Goal: Task Accomplishment & Management: Use online tool/utility

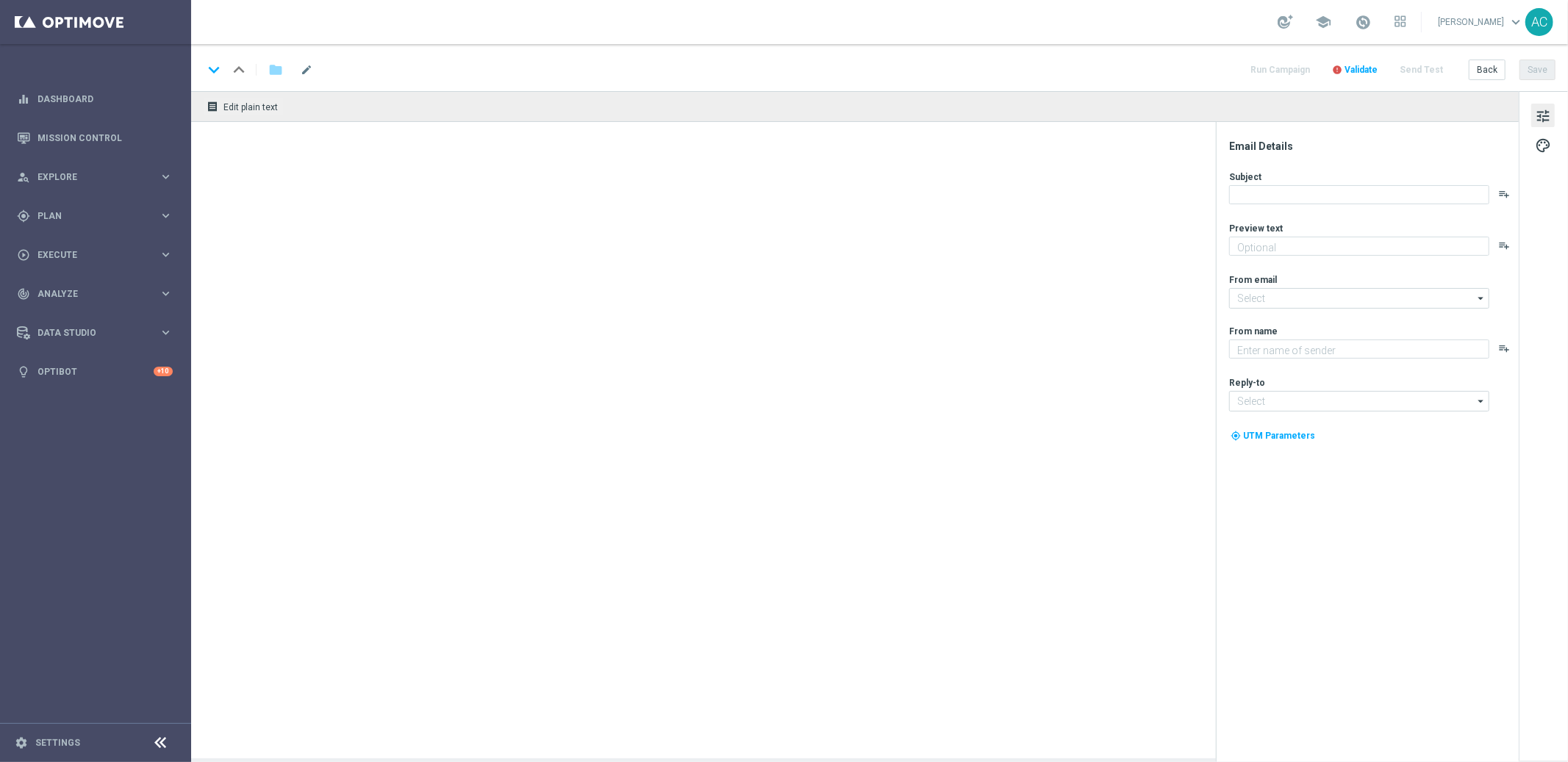
type textarea "Jogue GRÁTIS todas as semanas para ter a chance de ganhar PRÊMIOS INCRÍVEIS!"
type textarea "Lottoland"
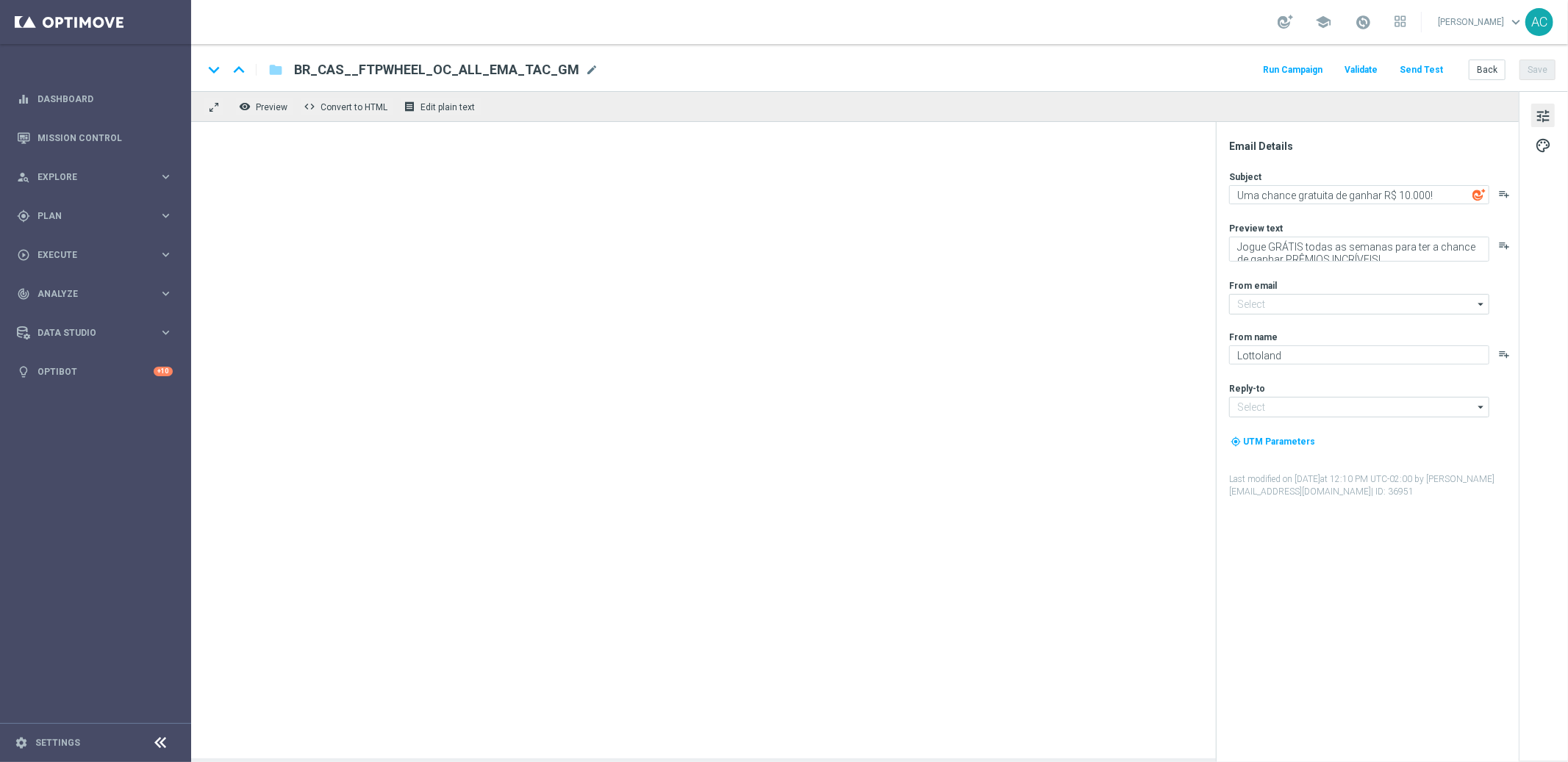
type input "[EMAIL_ADDRESS][DOMAIN_NAME]"
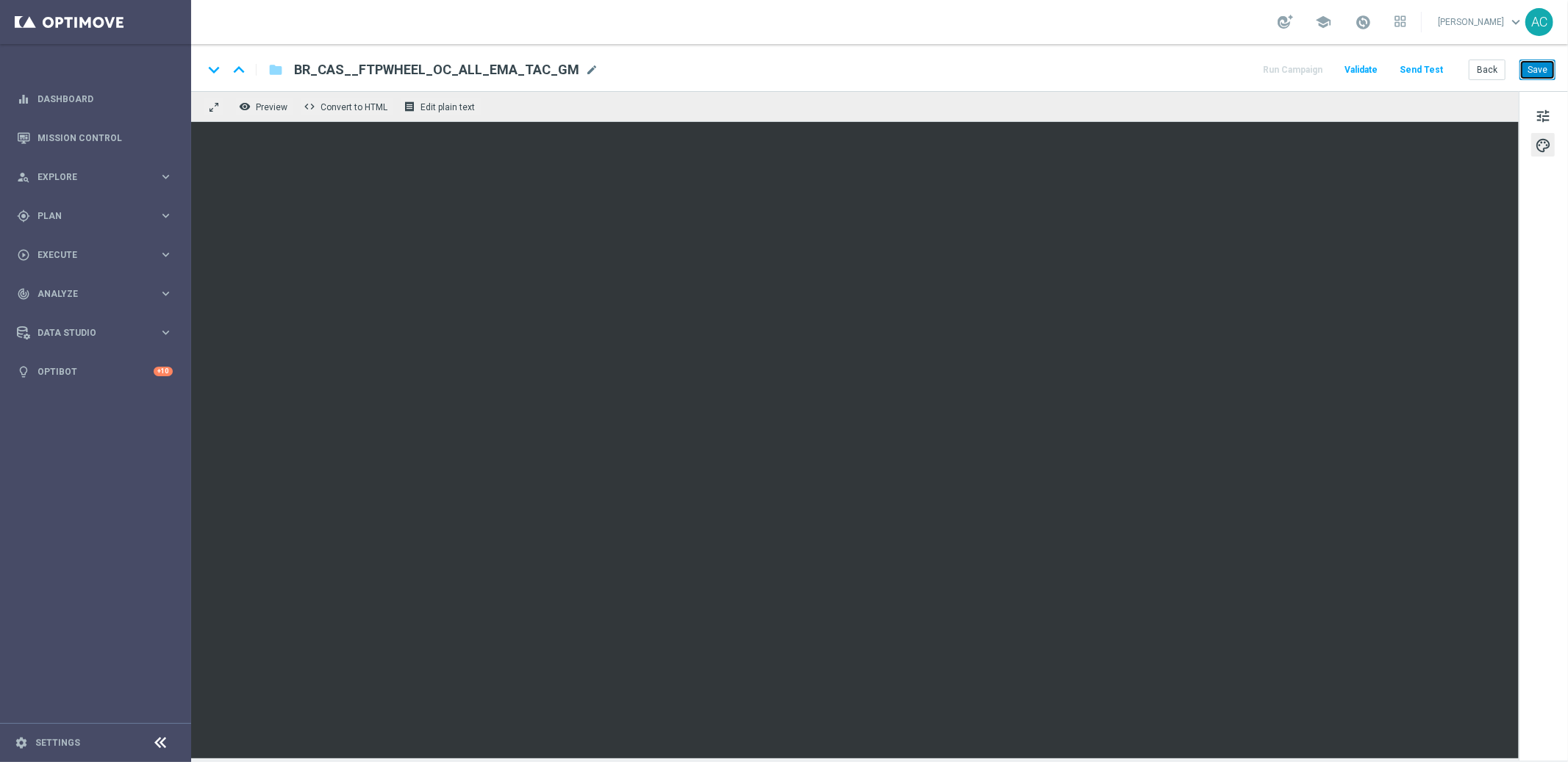
click at [1536, 76] on button "Save" at bounding box center [1538, 70] width 36 height 21
click at [1545, 113] on span "tune" at bounding box center [1542, 116] width 16 height 19
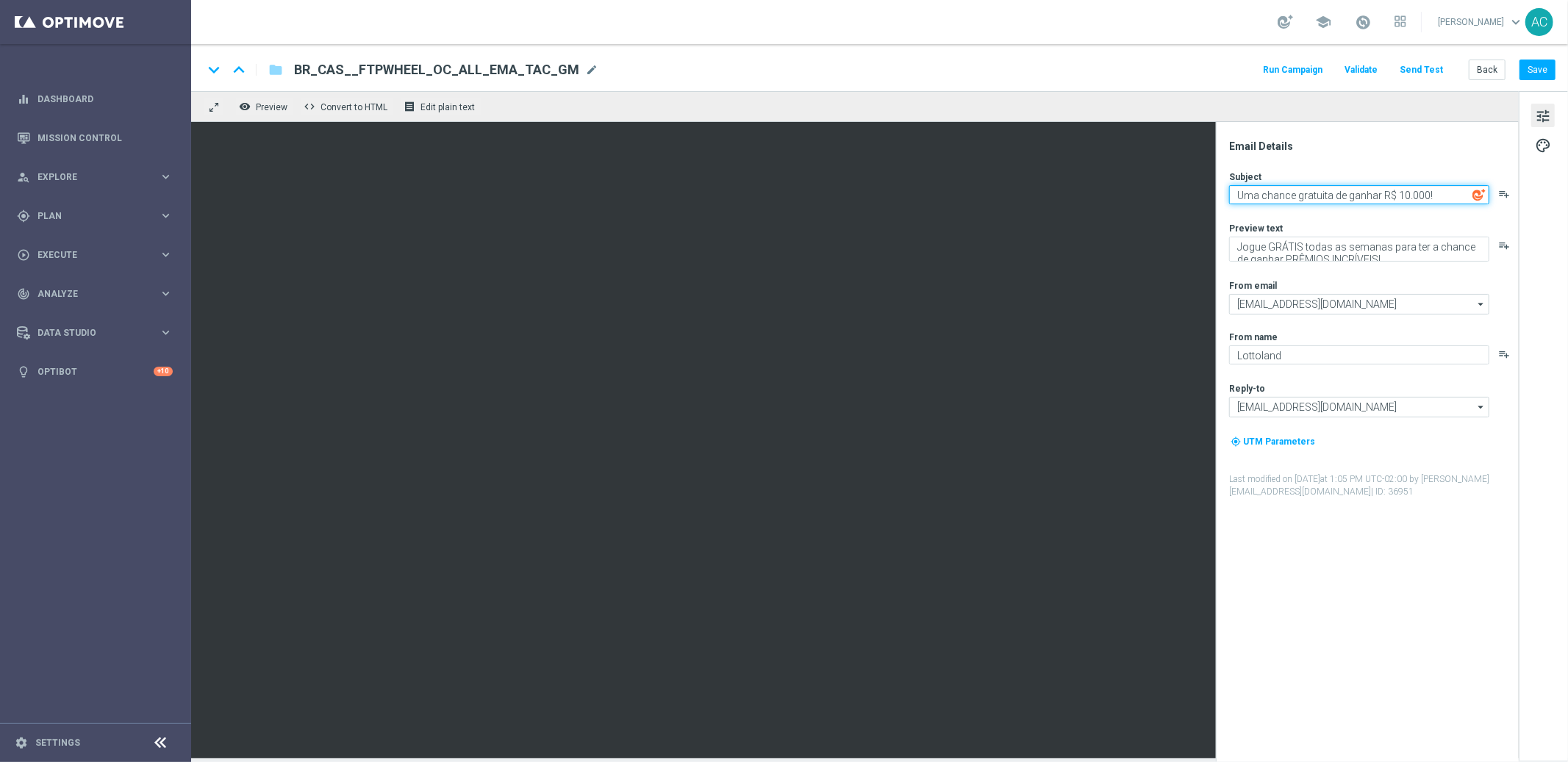
click at [1305, 192] on textarea "Uma chance gratuita de ganhar R$ 10.000!" at bounding box center [1360, 195] width 261 height 19
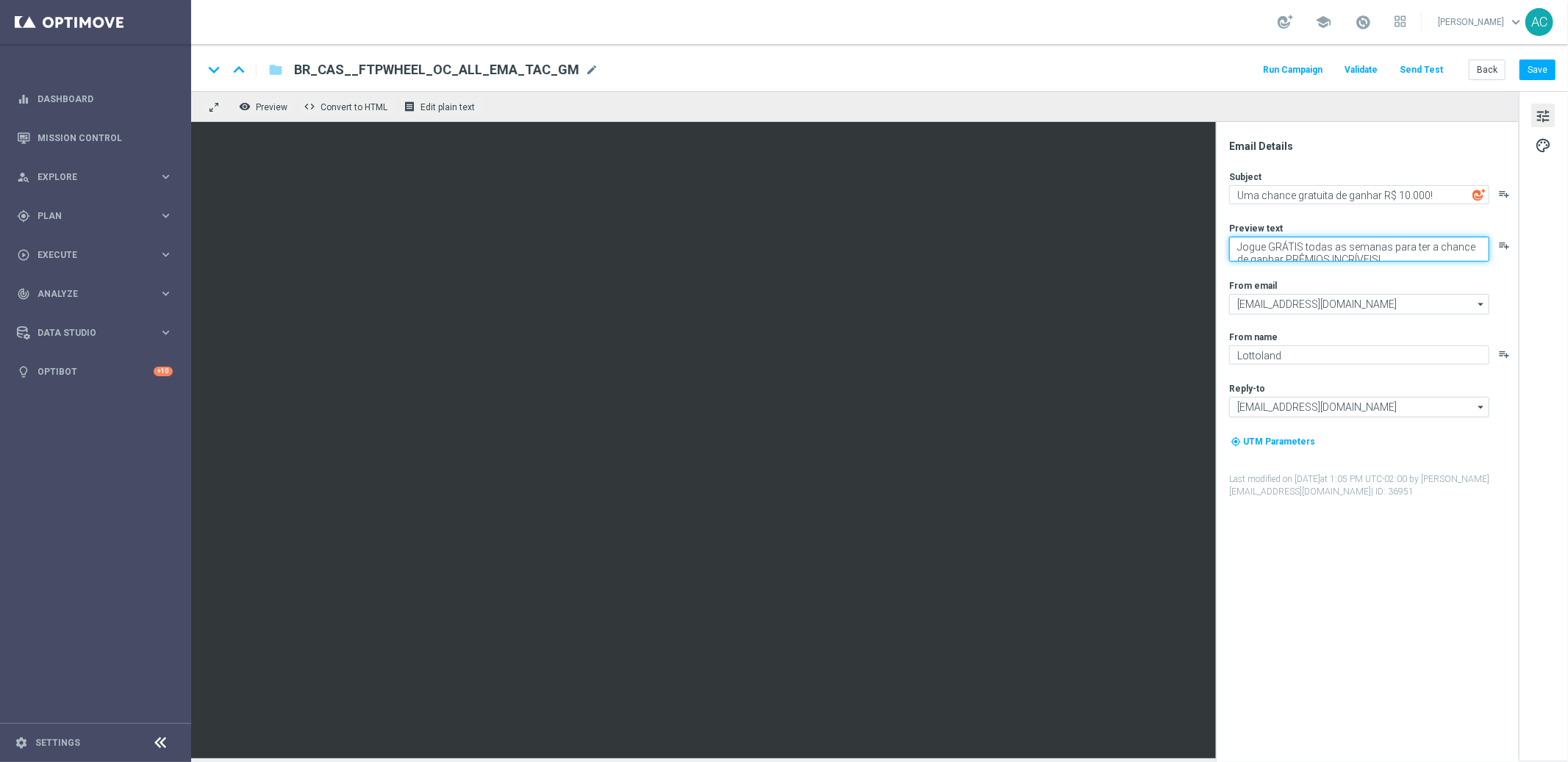
click at [1284, 245] on textarea "Jogue GRÁTIS todas as semanas para ter a chance de ganhar PRÊMIOS INCRÍVEIS!" at bounding box center [1360, 249] width 261 height 25
